Goal: Task Accomplishment & Management: Complete application form

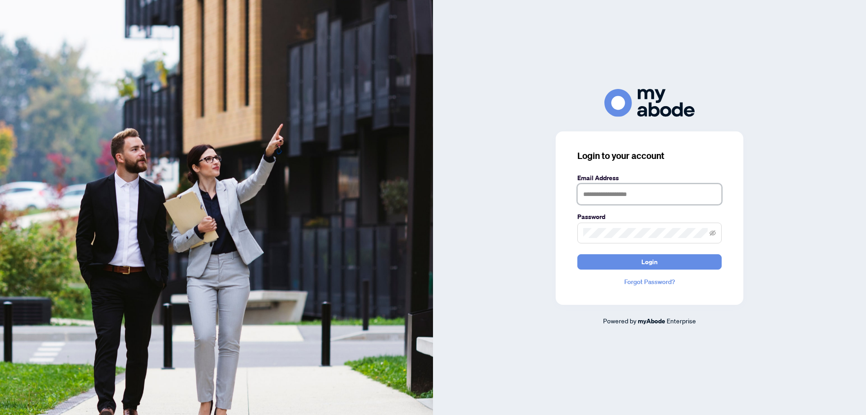
click at [587, 194] on input "text" at bounding box center [649, 194] width 144 height 21
type input "**********"
click at [650, 262] on span "Login" at bounding box center [649, 261] width 16 height 14
click at [550, 234] on div "**********" at bounding box center [649, 207] width 433 height 236
click at [660, 264] on button "Login" at bounding box center [649, 261] width 144 height 15
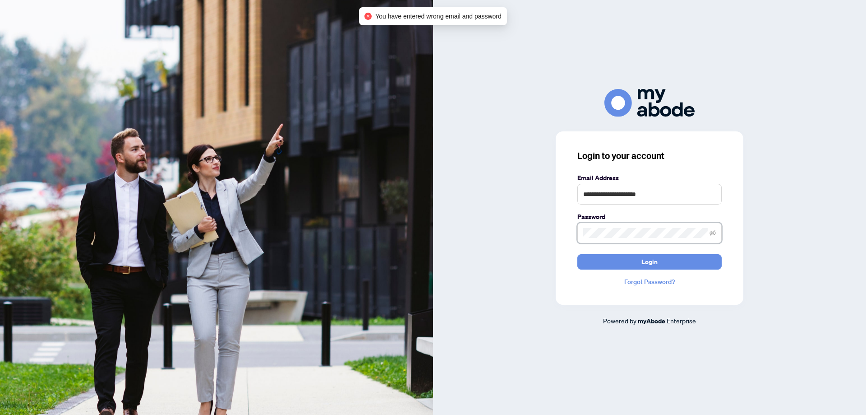
click at [554, 237] on div "**********" at bounding box center [649, 207] width 433 height 236
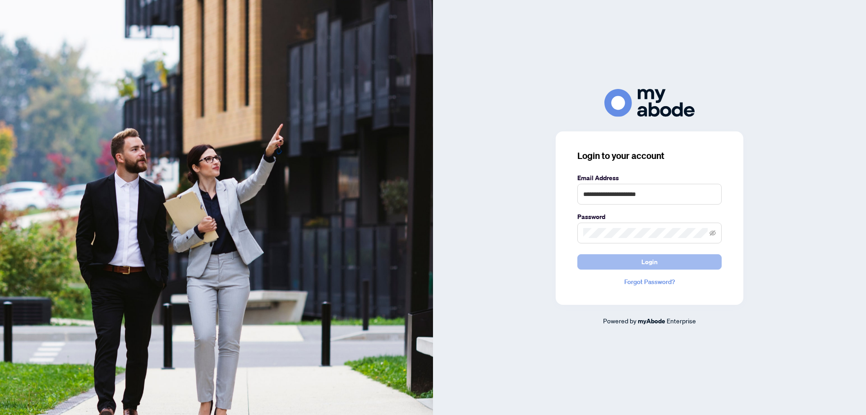
click at [667, 264] on button "Login" at bounding box center [649, 261] width 144 height 15
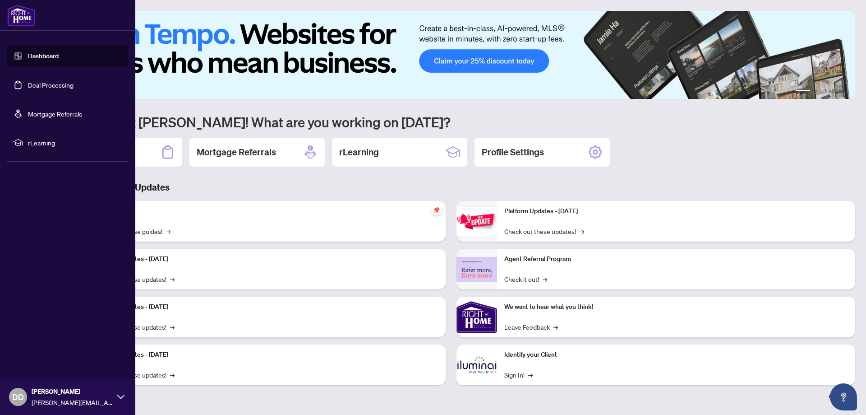
click at [33, 83] on link "Deal Processing" at bounding box center [51, 85] width 46 height 8
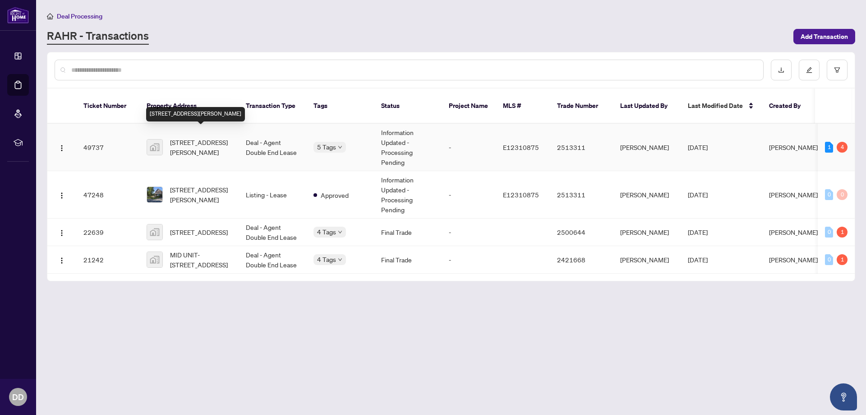
click at [194, 137] on span "[STREET_ADDRESS][PERSON_NAME]" at bounding box center [200, 147] width 61 height 20
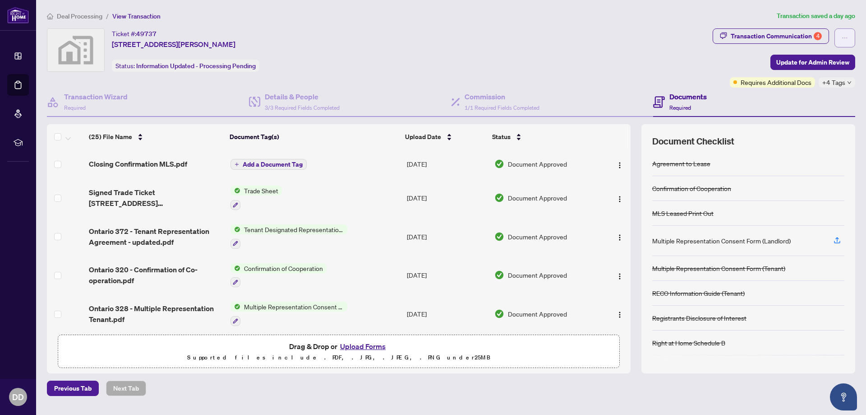
click at [844, 36] on icon "ellipsis" at bounding box center [845, 38] width 6 height 6
click at [757, 36] on div "Transaction Communication 4" at bounding box center [776, 36] width 91 height 14
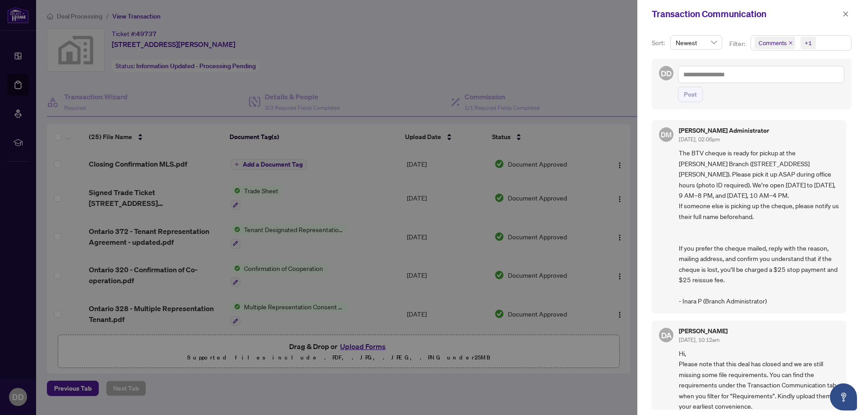
click at [711, 40] on span "Newest" at bounding box center [696, 43] width 41 height 14
click at [784, 41] on span "Comments" at bounding box center [773, 42] width 28 height 9
click at [789, 122] on div "DM Don Mills Administrator Sep/24/2025, 02:06pm The BTV cheque is ready for pic…" at bounding box center [749, 216] width 194 height 193
click at [775, 42] on span "Comments" at bounding box center [773, 42] width 28 height 9
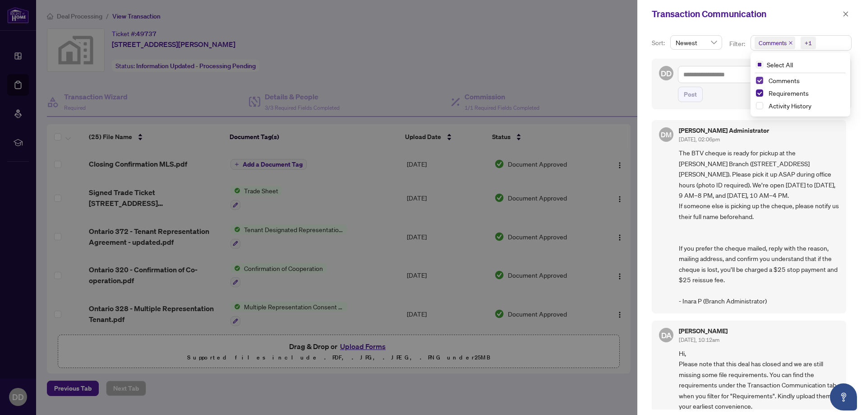
click at [758, 83] on span "Select Comments" at bounding box center [759, 80] width 7 height 7
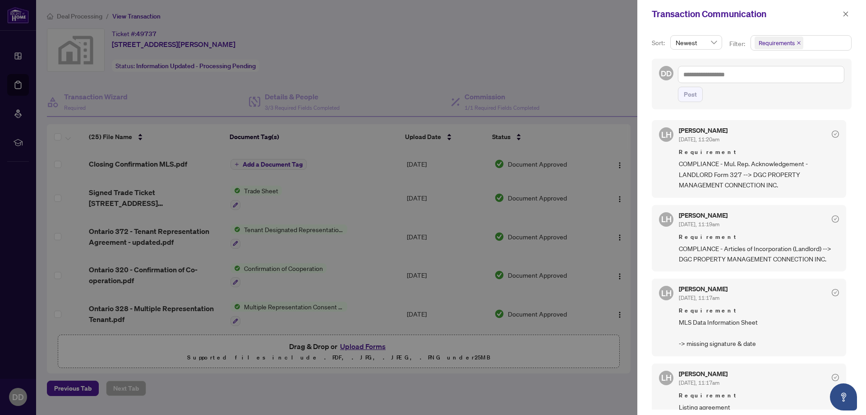
click at [845, 126] on div "LH Lulu Hao Sep/08/2025, 11:20am Requirement COMPLIANCE - Mul. Rep. Acknowledge…" at bounding box center [752, 262] width 200 height 295
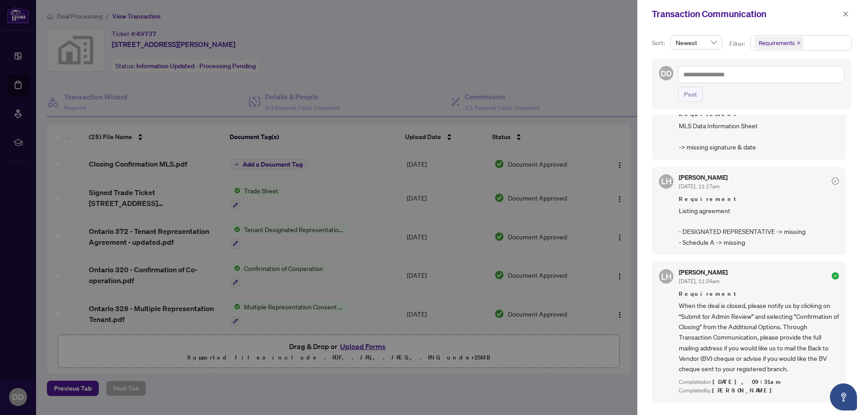
scroll to position [199, 0]
drag, startPoint x: 629, startPoint y: 161, endPoint x: 628, endPoint y: 169, distance: 8.6
click at [628, 169] on div at bounding box center [433, 207] width 866 height 415
drag, startPoint x: 628, startPoint y: 164, endPoint x: 630, endPoint y: 193, distance: 29.4
click at [630, 193] on div at bounding box center [433, 207] width 866 height 415
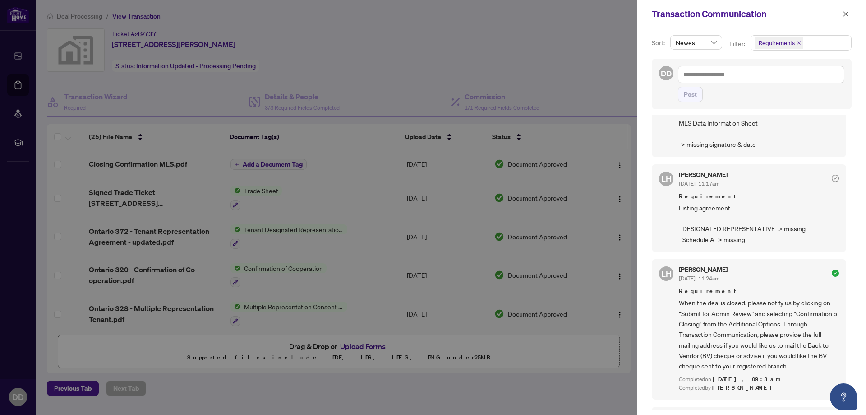
click at [629, 157] on div at bounding box center [433, 207] width 866 height 415
drag, startPoint x: 628, startPoint y: 155, endPoint x: 633, endPoint y: 223, distance: 67.8
click at [633, 214] on div at bounding box center [433, 207] width 866 height 415
drag, startPoint x: 629, startPoint y: 159, endPoint x: 627, endPoint y: 134, distance: 25.3
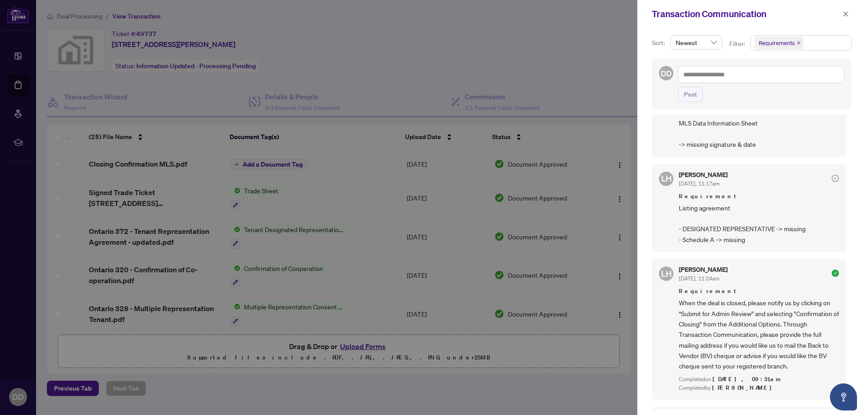
click at [627, 134] on div at bounding box center [433, 207] width 866 height 415
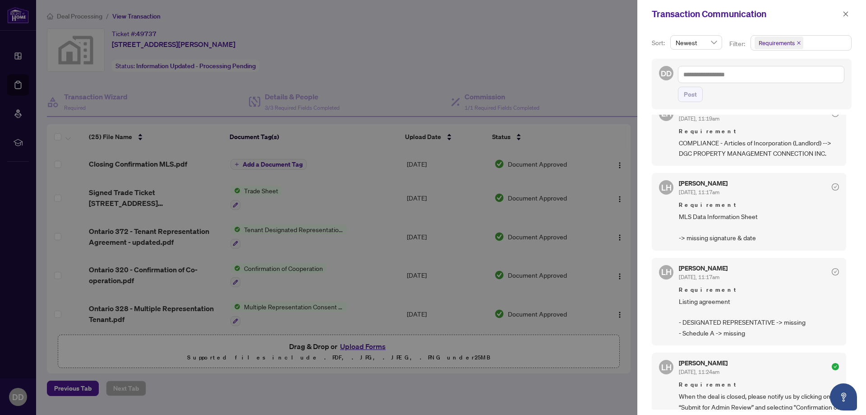
scroll to position [41, 0]
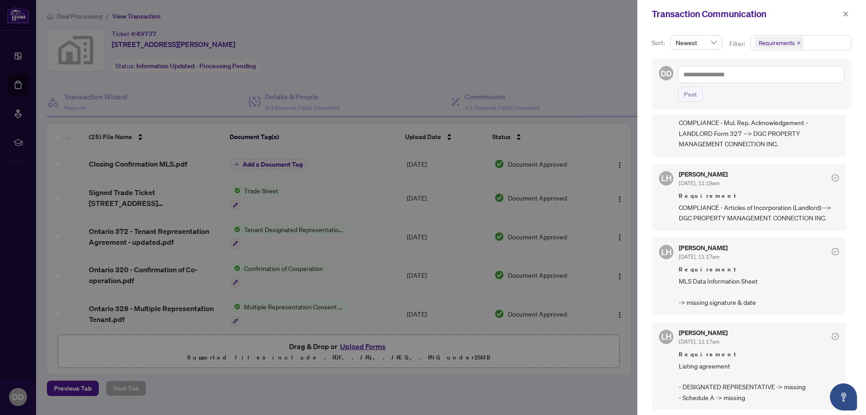
click at [365, 344] on div at bounding box center [433, 207] width 866 height 415
click at [352, 345] on div at bounding box center [433, 207] width 866 height 415
click at [358, 348] on div at bounding box center [433, 207] width 866 height 415
click at [845, 14] on icon "close" at bounding box center [846, 13] width 5 height 5
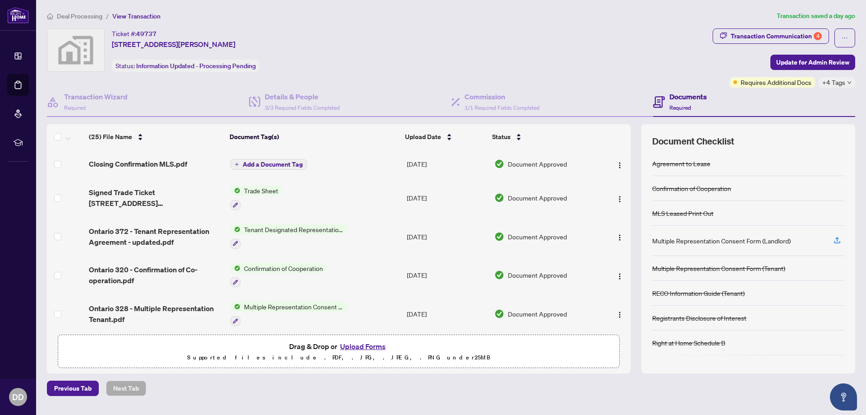
click at [358, 346] on button "Upload Forms" at bounding box center [362, 346] width 51 height 12
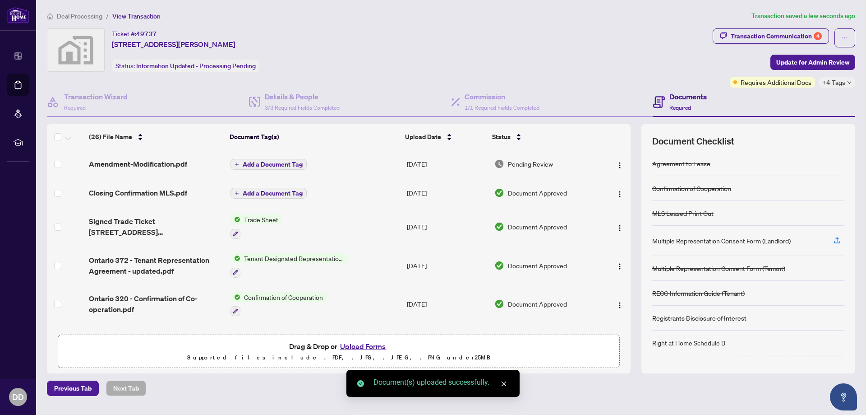
click at [357, 346] on button "Upload Forms" at bounding box center [362, 346] width 51 height 12
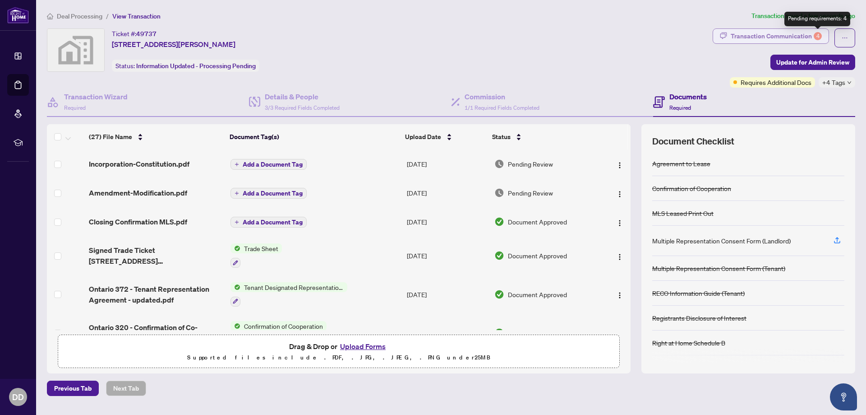
click at [818, 36] on div "4" at bounding box center [818, 36] width 8 height 8
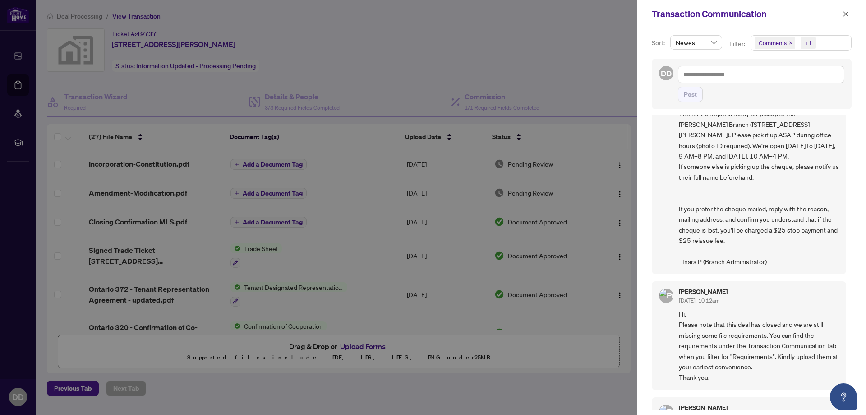
scroll to position [0, 0]
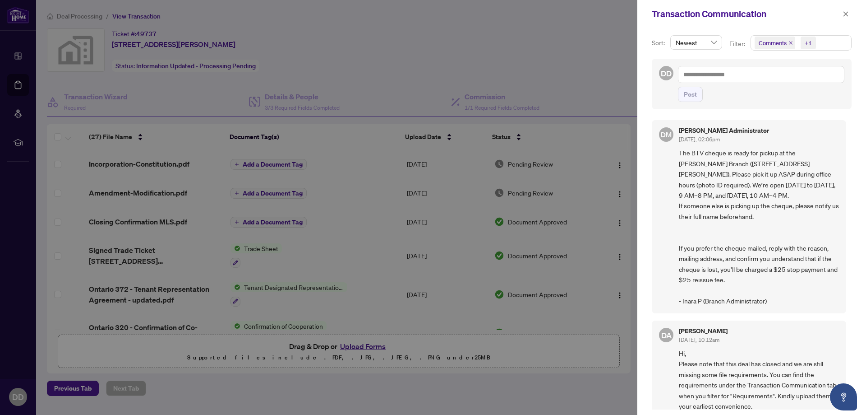
click at [773, 42] on span "Comments" at bounding box center [773, 42] width 28 height 9
click at [758, 80] on span "Select Comments" at bounding box center [759, 80] width 7 height 7
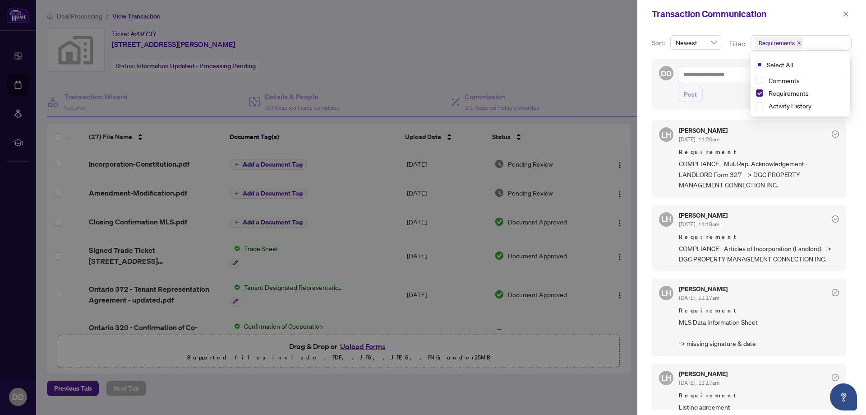
click at [861, 131] on div "Sort: Newest desc asc Newest Oldest Filter: Requirements Select All Comments Re…" at bounding box center [751, 221] width 229 height 387
drag, startPoint x: 627, startPoint y: 161, endPoint x: 628, endPoint y: 181, distance: 20.3
click at [628, 182] on div at bounding box center [433, 207] width 866 height 415
drag, startPoint x: 628, startPoint y: 168, endPoint x: 627, endPoint y: 189, distance: 20.8
click at [627, 189] on div at bounding box center [433, 207] width 866 height 415
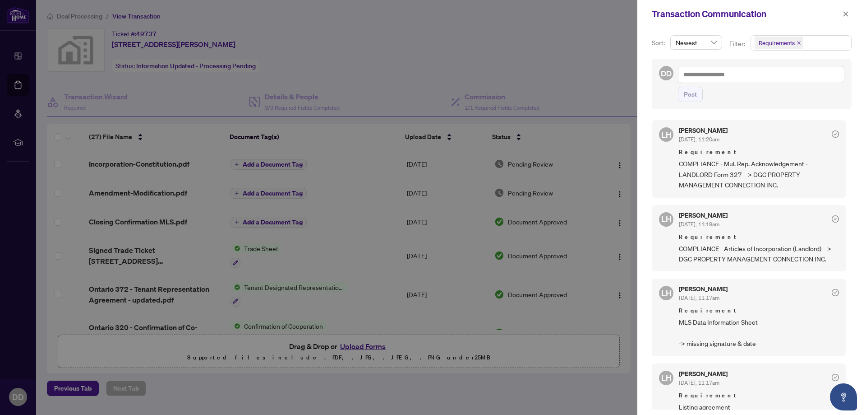
drag, startPoint x: 629, startPoint y: 170, endPoint x: 628, endPoint y: 191, distance: 20.8
click at [628, 191] on div at bounding box center [433, 207] width 866 height 415
click at [759, 207] on div "LH Lulu Hao Sep/08/2025, 11:19am Requirement COMPLIANCE - Articles of Incorpora…" at bounding box center [749, 238] width 194 height 67
click at [556, 316] on div at bounding box center [433, 207] width 866 height 415
drag, startPoint x: 628, startPoint y: 161, endPoint x: 632, endPoint y: 192, distance: 31.4
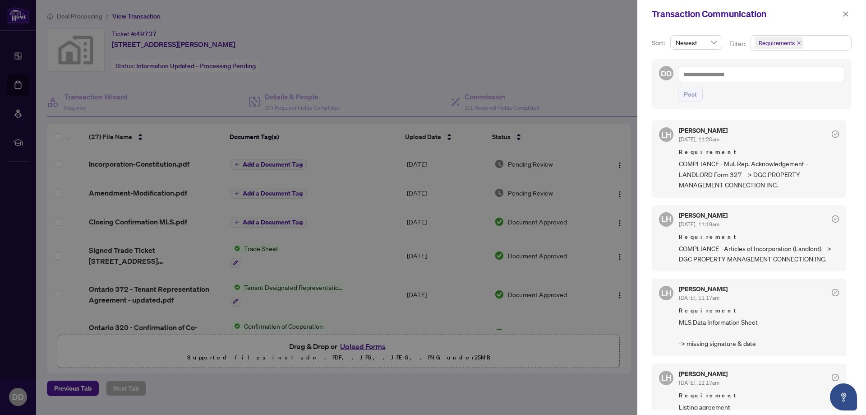
click at [632, 192] on div at bounding box center [433, 207] width 866 height 415
click at [845, 12] on icon "close" at bounding box center [846, 14] width 6 height 6
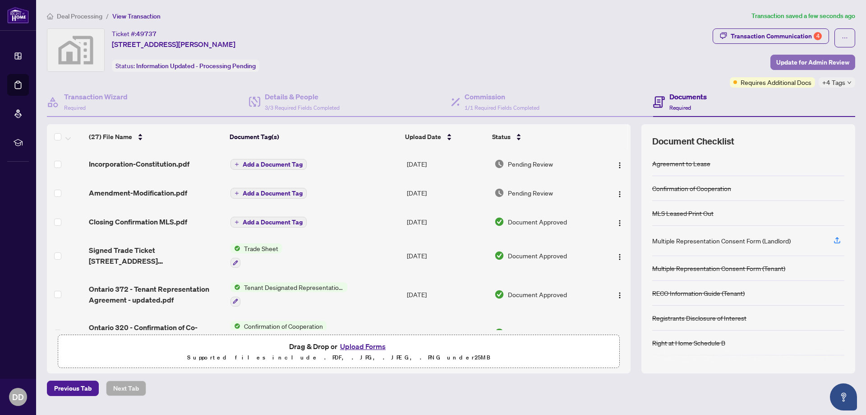
click at [802, 64] on span "Update for Admin Review" at bounding box center [812, 62] width 73 height 14
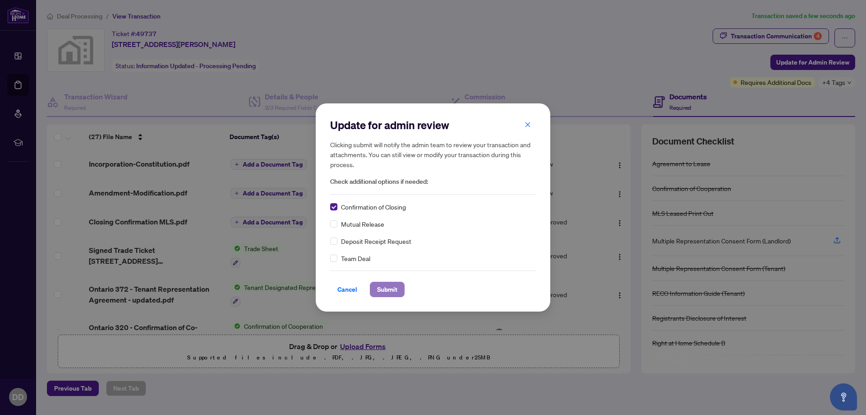
click at [387, 289] on span "Submit" at bounding box center [387, 289] width 20 height 14
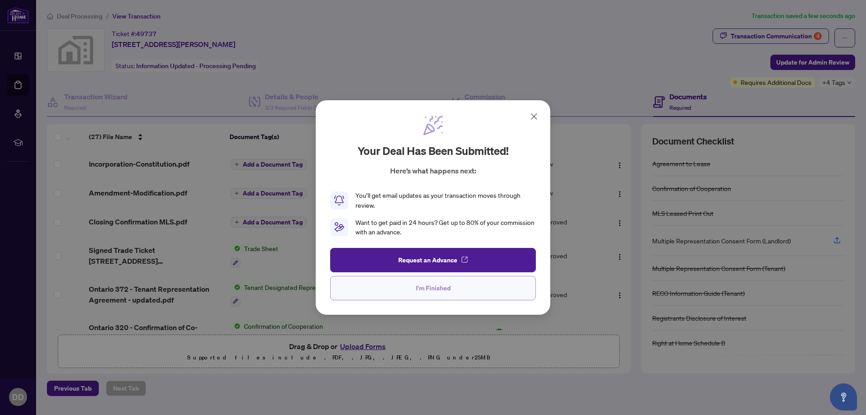
click at [447, 290] on span "I'm Finished" at bounding box center [433, 288] width 35 height 14
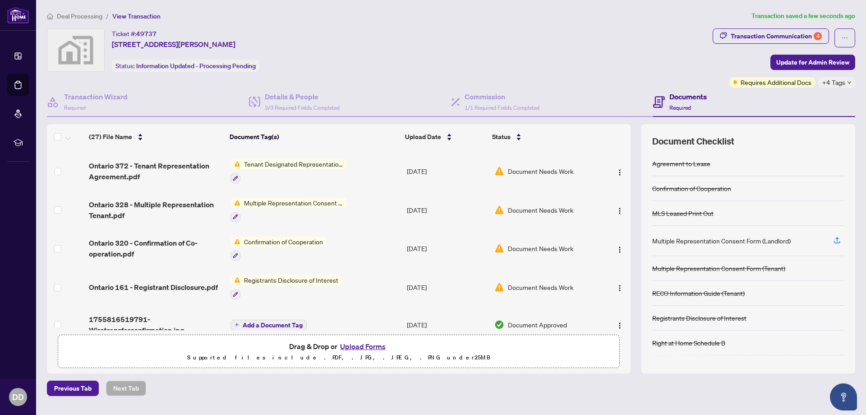
scroll to position [808, 0]
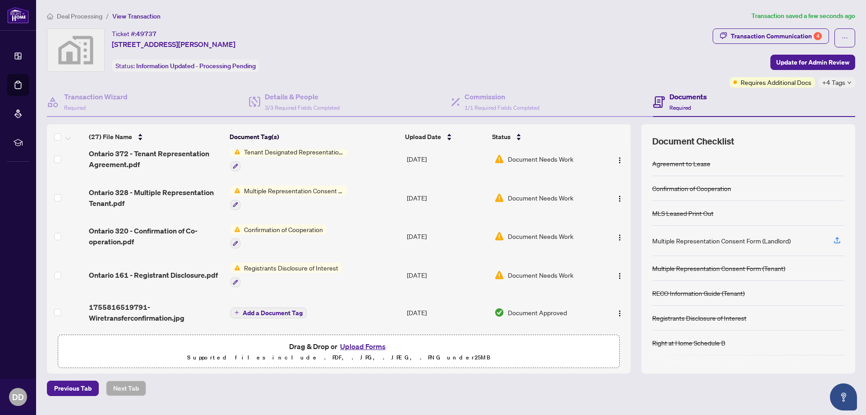
click at [633, 44] on div "Ticket #: 49737 116 Frederick Street, Oshawa, ON, Canada Status: Information Up…" at bounding box center [378, 49] width 662 height 43
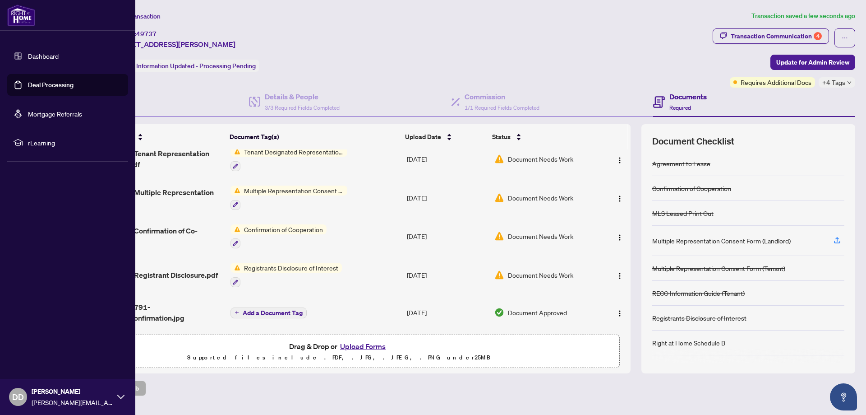
click at [16, 397] on span "DD" at bounding box center [18, 396] width 12 height 13
click at [40, 342] on span "Logout" at bounding box center [36, 343] width 20 height 14
